Goal: Task Accomplishment & Management: Manage account settings

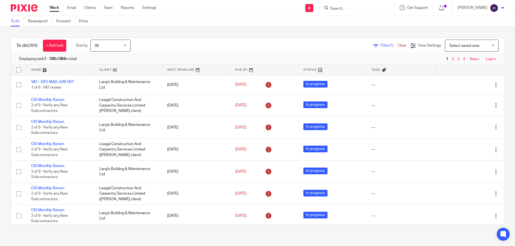
click at [350, 9] on input "Search" at bounding box center [353, 8] width 48 height 5
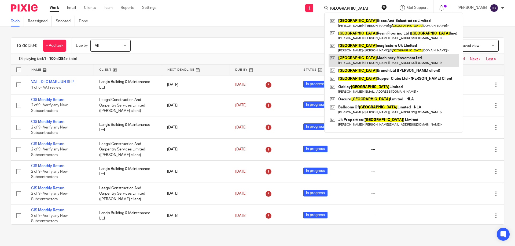
type input "london"
click at [371, 58] on link at bounding box center [393, 60] width 130 height 12
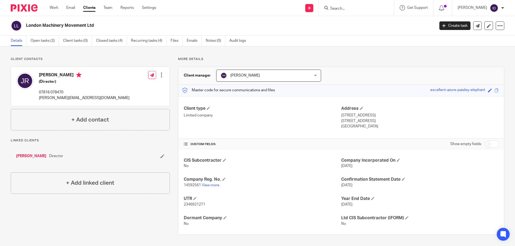
click at [347, 8] on input "Search" at bounding box center [353, 8] width 48 height 5
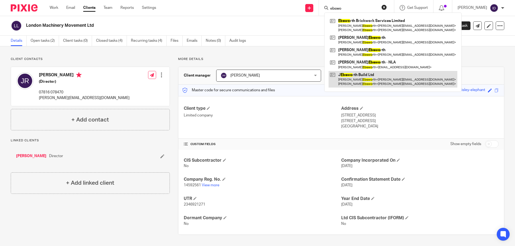
type input "ebswo"
click at [368, 76] on link at bounding box center [392, 79] width 129 height 17
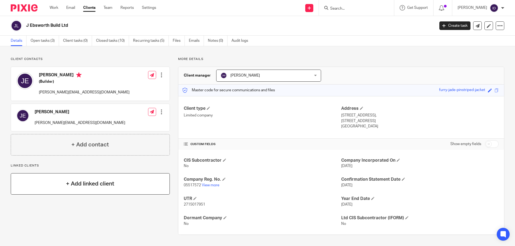
click at [101, 178] on div "+ Add linked client" at bounding box center [90, 183] width 159 height 21
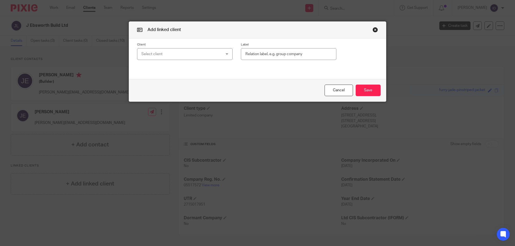
click at [183, 55] on div "Select client" at bounding box center [177, 54] width 73 height 11
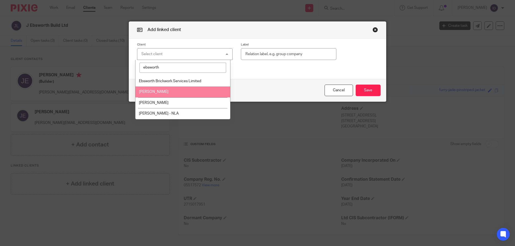
type input "ebsworth"
click at [157, 92] on span "[PERSON_NAME]" at bounding box center [153, 92] width 29 height 4
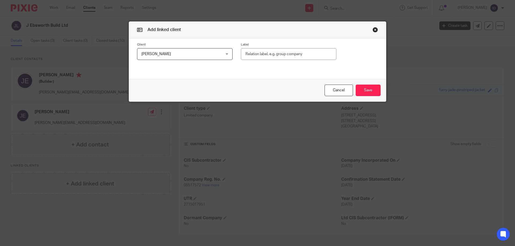
click at [274, 55] on input "text" at bounding box center [288, 54] width 95 height 12
type input "Director"
click at [365, 88] on button "Save" at bounding box center [368, 91] width 25 height 12
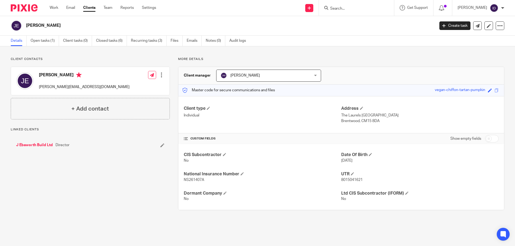
click at [357, 9] on input "Search" at bounding box center [353, 8] width 48 height 5
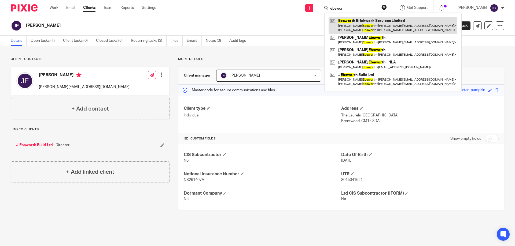
type input "ebswor"
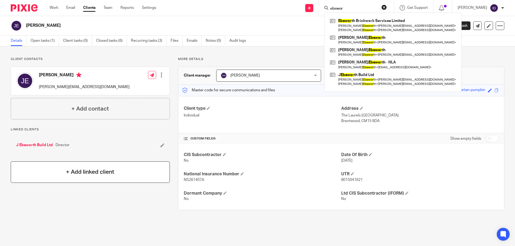
click at [88, 179] on div "+ Add linked client" at bounding box center [90, 172] width 159 height 21
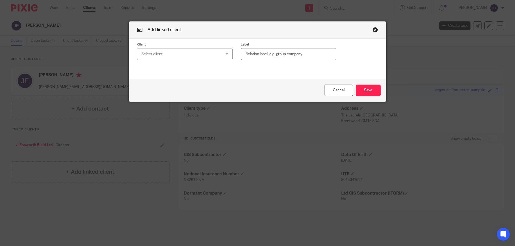
click at [158, 57] on div "Select client" at bounding box center [177, 54] width 73 height 11
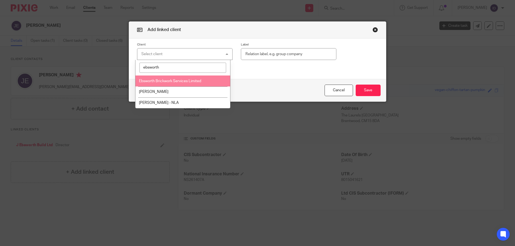
type input "ebsworth"
click at [166, 82] on span "Ebsworth Brickwork Services Limited" at bounding box center [170, 81] width 62 height 4
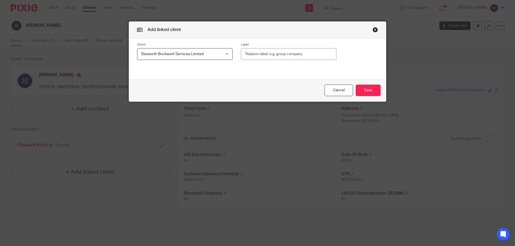
click at [272, 50] on input "text" at bounding box center [288, 54] width 95 height 12
type input "Director"
click at [361, 90] on button "Save" at bounding box center [368, 91] width 25 height 12
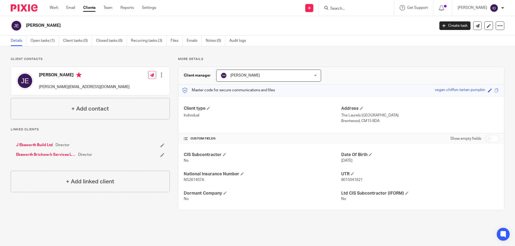
click at [354, 10] on input "Search" at bounding box center [353, 8] width 48 height 5
click at [361, 5] on form "boiler" at bounding box center [357, 8] width 57 height 7
click at [360, 9] on input "boiler" at bounding box center [353, 8] width 48 height 5
type input "b"
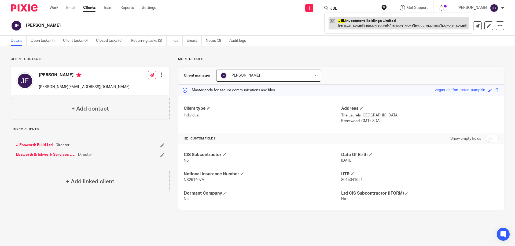
type input "JBL"
click at [379, 26] on link at bounding box center [398, 23] width 140 height 12
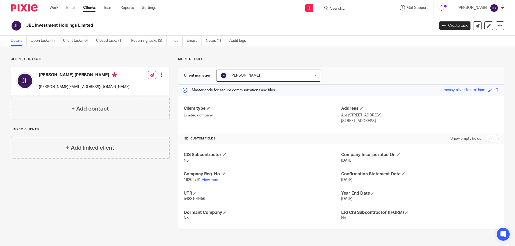
click at [347, 8] on input "Search" at bounding box center [353, 8] width 48 height 5
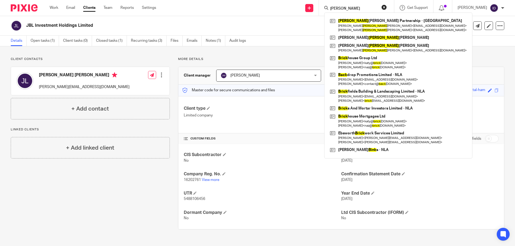
type input "bick"
drag, startPoint x: 353, startPoint y: 9, endPoint x: 304, endPoint y: 10, distance: 49.1
click at [304, 10] on div "Send new email Create task Add client bick Bick nell Angelescu Partnership - NL…" at bounding box center [339, 8] width 351 height 16
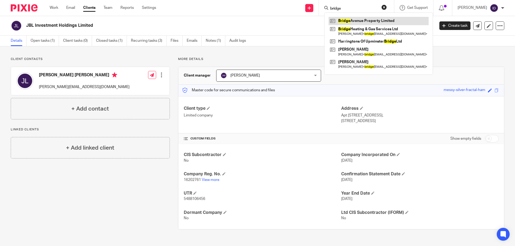
type input "bridge"
click at [358, 17] on link at bounding box center [378, 21] width 100 height 8
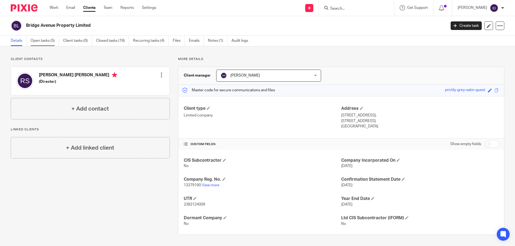
click at [44, 40] on link "Open tasks (5)" at bounding box center [45, 41] width 28 height 10
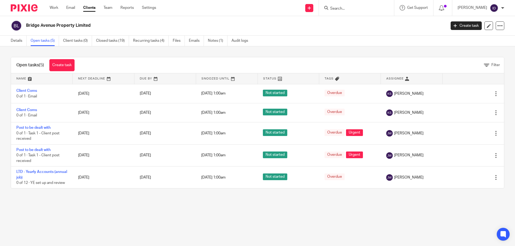
click at [214, 39] on link "Notes (1)" at bounding box center [218, 41] width 20 height 10
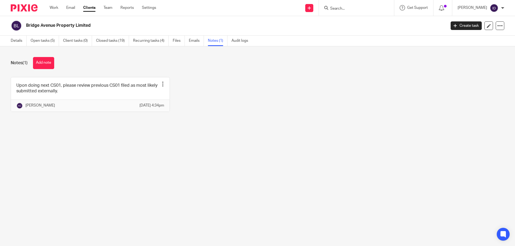
click at [347, 9] on input "Search" at bounding box center [353, 8] width 48 height 5
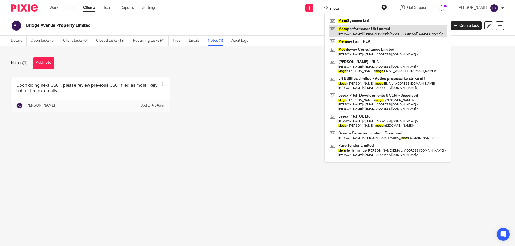
type input "meta"
click at [375, 30] on link at bounding box center [387, 31] width 119 height 12
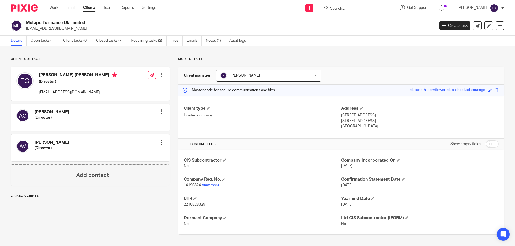
click at [212, 185] on link "View more" at bounding box center [211, 186] width 18 height 4
click at [32, 41] on link "Open tasks (1)" at bounding box center [45, 41] width 28 height 10
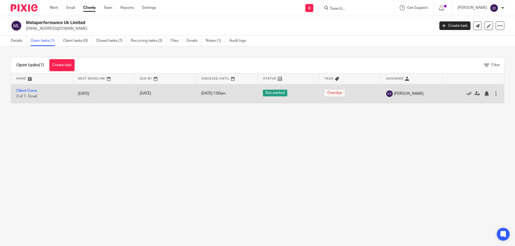
click at [466, 93] on icon at bounding box center [468, 93] width 5 height 5
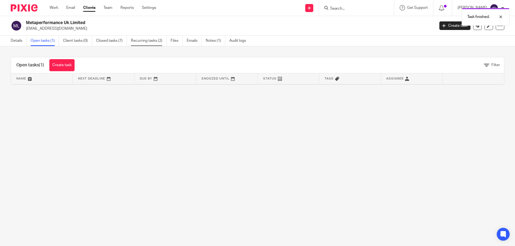
click at [147, 37] on link "Recurring tasks (2)" at bounding box center [149, 41] width 36 height 10
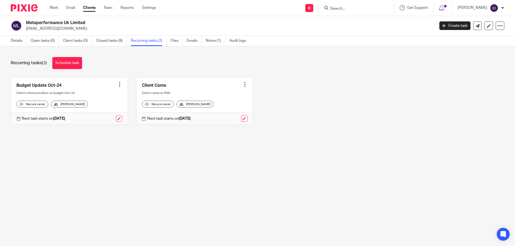
click at [119, 86] on div at bounding box center [119, 84] width 5 height 5
click at [88, 120] on span "Cancel schedule" at bounding box center [98, 119] width 28 height 4
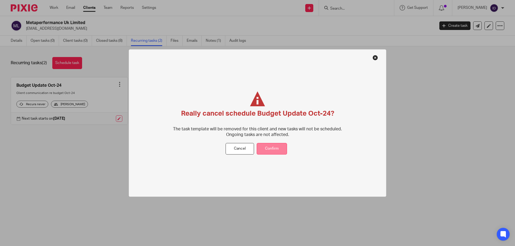
click at [278, 146] on button "Confirm" at bounding box center [272, 149] width 30 height 12
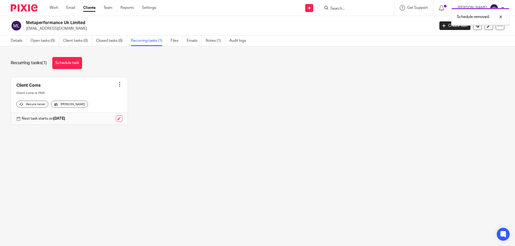
click at [117, 84] on div at bounding box center [119, 84] width 5 height 5
click at [88, 115] on button "Cancel schedule" at bounding box center [97, 118] width 43 height 7
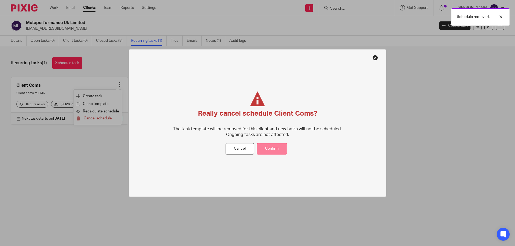
click at [275, 148] on button "Confirm" at bounding box center [272, 149] width 30 height 12
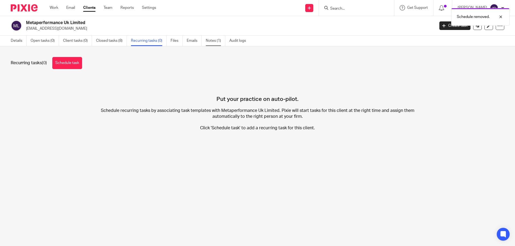
click at [217, 41] on link "Notes (1)" at bounding box center [216, 41] width 20 height 10
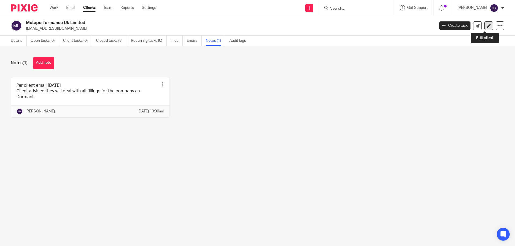
click at [487, 28] on icon at bounding box center [489, 26] width 4 height 4
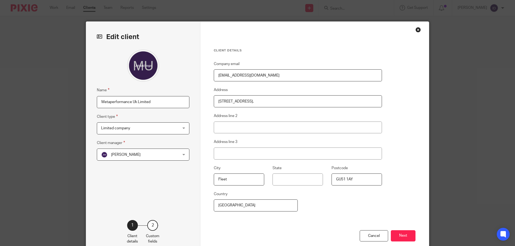
click at [161, 103] on input "Metaperformance Uk Limited" at bounding box center [143, 102] width 92 height 12
type input "Metaperformance Uk Limited - NLA"
click at [402, 236] on button "Next" at bounding box center [403, 237] width 25 height 12
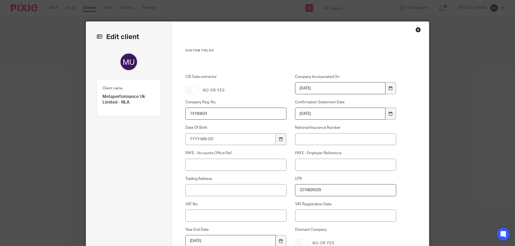
scroll to position [89, 0]
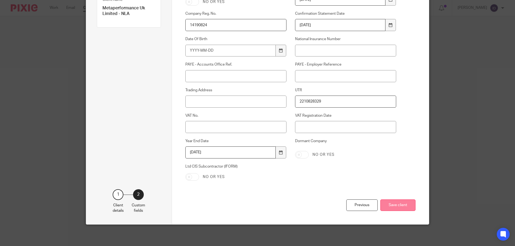
click at [409, 205] on button "Save client" at bounding box center [397, 206] width 35 height 12
click at [403, 205] on button "Save client" at bounding box center [397, 206] width 35 height 12
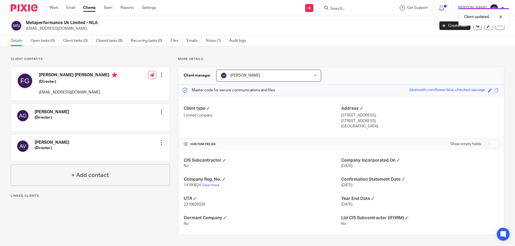
click at [350, 10] on div "Client updated." at bounding box center [383, 15] width 252 height 20
click at [348, 8] on div "Client updated." at bounding box center [383, 15] width 252 height 20
click at [342, 8] on div "Client updated." at bounding box center [383, 15] width 252 height 20
click at [353, 10] on div "Client updated." at bounding box center [383, 15] width 252 height 20
click at [351, 6] on form at bounding box center [357, 8] width 57 height 7
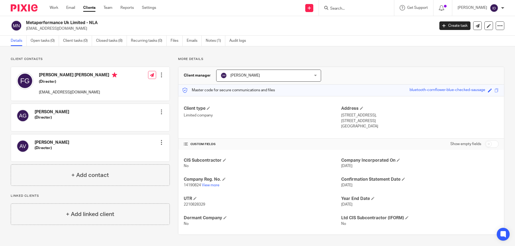
click at [357, 8] on input "Search" at bounding box center [353, 8] width 48 height 5
click at [353, 8] on input "mrs" at bounding box center [353, 8] width 48 height 5
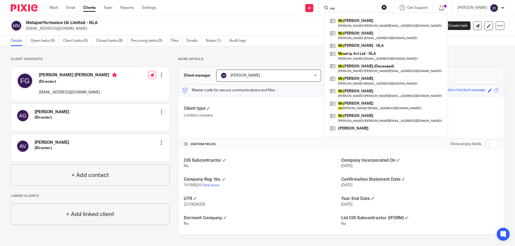
type input "m"
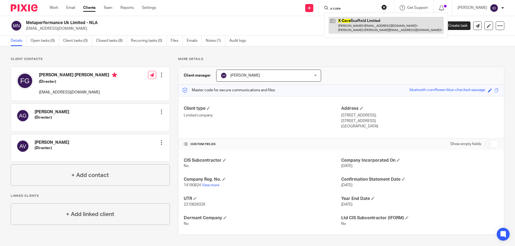
type input "x core"
click at [373, 20] on link at bounding box center [385, 25] width 115 height 17
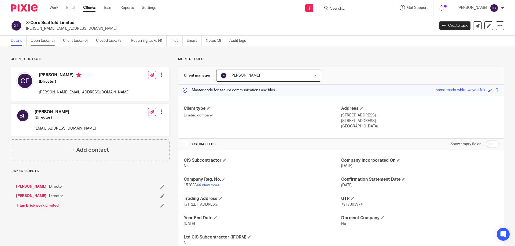
click at [42, 42] on link "Open tasks (2)" at bounding box center [45, 41] width 28 height 10
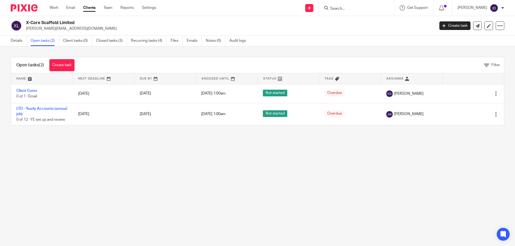
click at [350, 8] on input "Search" at bounding box center [353, 8] width 48 height 5
type input "yankee"
click at [361, 23] on link at bounding box center [373, 23] width 91 height 12
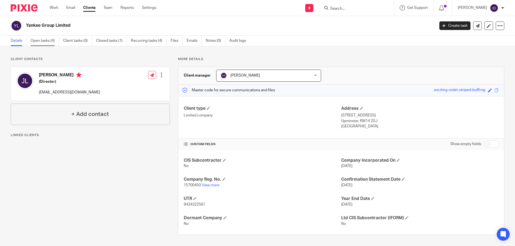
click at [42, 41] on link "Open tasks (4)" at bounding box center [45, 41] width 28 height 10
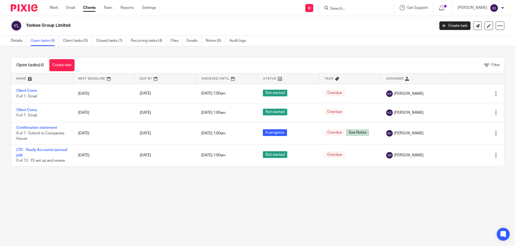
click at [10, 44] on div "Details Open tasks (4) Client tasks (0) Closed tasks (1) Recurring tasks (4) Fi…" at bounding box center [129, 41] width 259 height 10
click at [14, 41] on link "Details" at bounding box center [19, 41] width 16 height 10
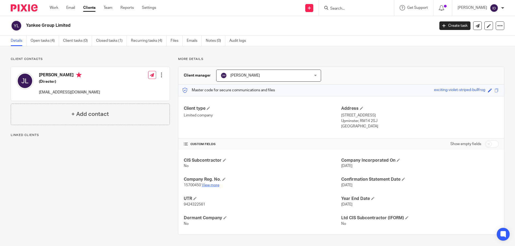
click at [210, 187] on link "View more" at bounding box center [211, 186] width 18 height 4
click at [353, 7] on input "Search" at bounding box center [353, 8] width 48 height 5
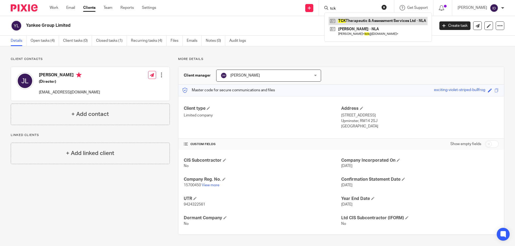
type input "tck"
click at [378, 21] on link at bounding box center [377, 21] width 99 height 8
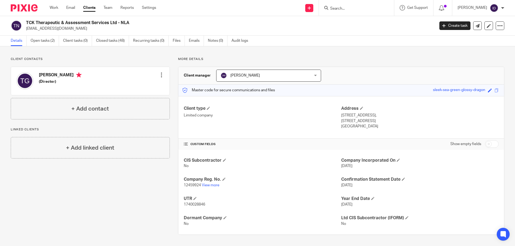
click at [356, 9] on input "Search" at bounding box center [353, 8] width 48 height 5
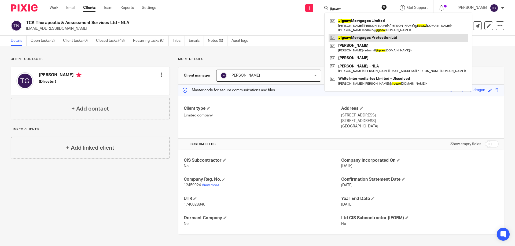
type input "jigsaw"
click at [365, 36] on link at bounding box center [397, 38] width 139 height 8
